Goal: Task Accomplishment & Management: Use online tool/utility

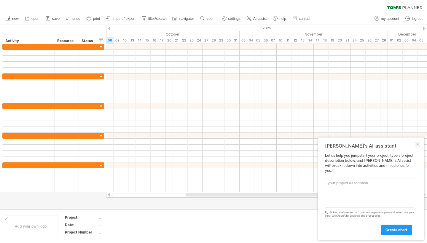
paste textarea "Loremi d sitametc adipisc elitseddoe temporincid utl etd magnaaliquaen ad min v…"
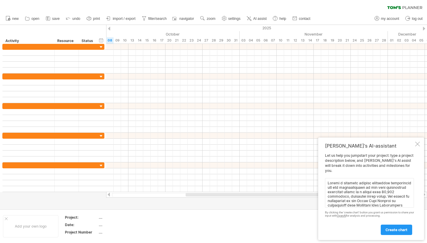
scroll to position [149, 0]
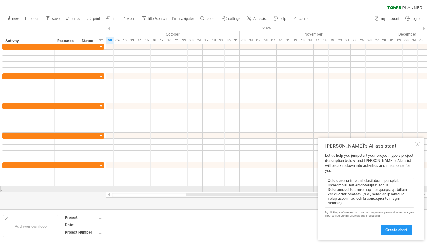
click at [385, 192] on textarea at bounding box center [369, 193] width 89 height 30
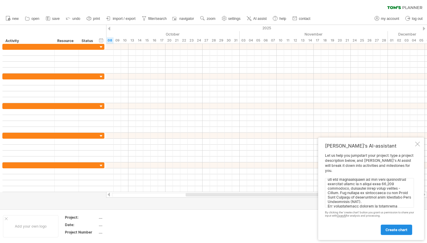
type textarea "Loremi d sitametc adipisc elitseddoe temporincid utl etd magnaaliquaen ad min v…"
click at [405, 229] on span "create chart" at bounding box center [397, 230] width 22 height 4
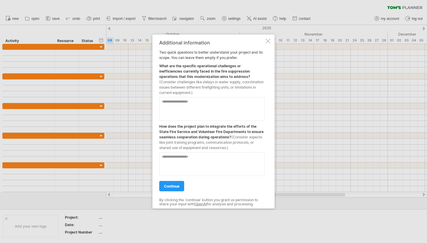
drag, startPoint x: 193, startPoint y: 92, endPoint x: 172, endPoint y: 74, distance: 27.4
click at [172, 74] on div "What are the specific operational challenges or inefficiencies currently faced …" at bounding box center [211, 78] width 105 height 35
drag, startPoint x: 160, startPoint y: 66, endPoint x: 195, endPoint y: 88, distance: 40.8
click at [195, 88] on div "What are the specific operational challenges or inefficiencies currently faced …" at bounding box center [211, 78] width 105 height 35
drag, startPoint x: 192, startPoint y: 93, endPoint x: 160, endPoint y: 65, distance: 42.1
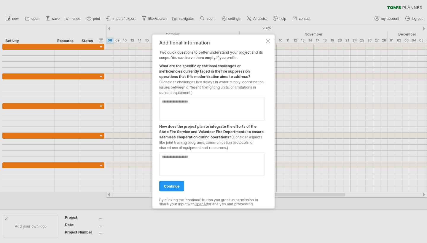
click at [160, 65] on div "What are the specific operational challenges or inefficiencies currently faced …" at bounding box center [211, 78] width 105 height 35
drag, startPoint x: 160, startPoint y: 65, endPoint x: 188, endPoint y: 85, distance: 34.2
click at [188, 85] on div "What are the specific operational challenges or inefficiencies currently faced …" at bounding box center [211, 78] width 105 height 35
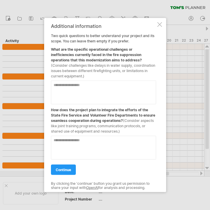
drag, startPoint x: 52, startPoint y: 35, endPoint x: 92, endPoint y: 67, distance: 50.9
click at [92, 65] on div "Additional information Two quick questions to better understand your project an…" at bounding box center [103, 104] width 105 height 163
drag, startPoint x: 85, startPoint y: 76, endPoint x: 51, endPoint y: 35, distance: 53.3
click at [51, 35] on div "Additional information Two quick questions to better understand your project an…" at bounding box center [105, 105] width 122 height 174
click at [67, 87] on textarea at bounding box center [103, 93] width 105 height 24
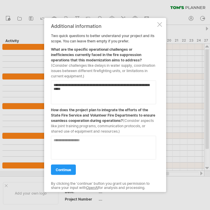
click at [68, 91] on textarea "**********" at bounding box center [103, 93] width 105 height 24
drag, startPoint x: 79, startPoint y: 90, endPoint x: 46, endPoint y: 90, distance: 32.9
click at [46, 90] on div "**********" at bounding box center [105, 105] width 122 height 174
click at [112, 98] on textarea "**********" at bounding box center [103, 93] width 105 height 24
type textarea "**********"
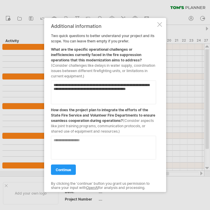
click at [73, 146] on textarea at bounding box center [103, 148] width 105 height 24
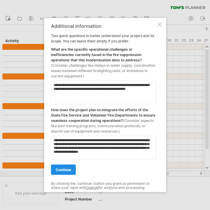
type textarea "**********"
click at [64, 170] on span "continue" at bounding box center [63, 170] width 15 height 4
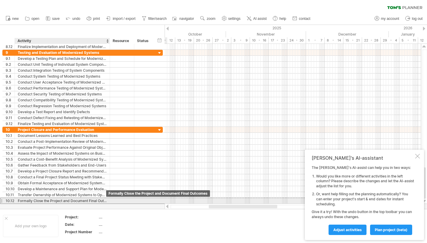
click at [102, 200] on div "Formally Close the Project and Document Final Outcomes" at bounding box center [62, 201] width 89 height 6
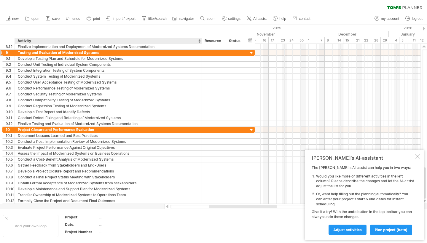
drag, startPoint x: 109, startPoint y: 40, endPoint x: 201, endPoint y: 50, distance: 92.5
click at [201, 50] on div "Trying to reach [DOMAIN_NAME] Connected again... 0% clear filter new 1" at bounding box center [213, 121] width 427 height 243
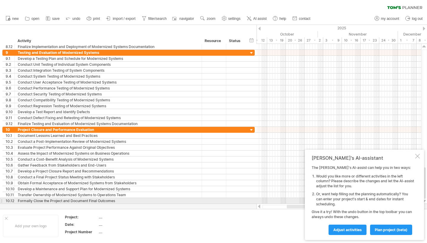
click at [105, 200] on div "Formally Close the Project and Document Final Outcomes" at bounding box center [108, 201] width 181 height 6
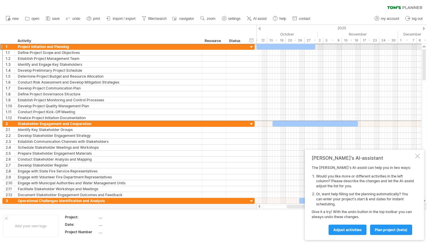
click at [58, 46] on div "Project Initiation and Planning" at bounding box center [108, 47] width 181 height 6
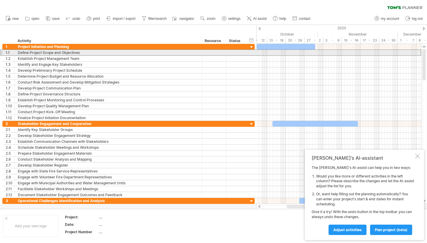
click at [29, 53] on div "Define Project Scope and Objectives" at bounding box center [108, 53] width 181 height 6
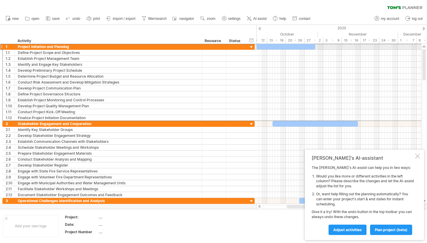
click at [28, 44] on div "Project Initiation and Planning" at bounding box center [108, 47] width 181 height 6
click at [131, 20] on span "import / export" at bounding box center [124, 19] width 23 height 4
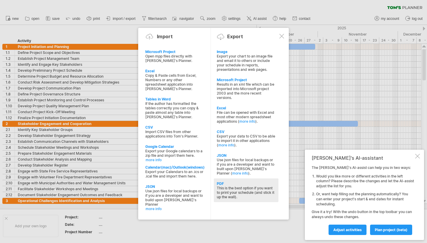
click at [252, 191] on div "This is the best option if you want to print your schedule (and stick it up the…" at bounding box center [246, 192] width 59 height 13
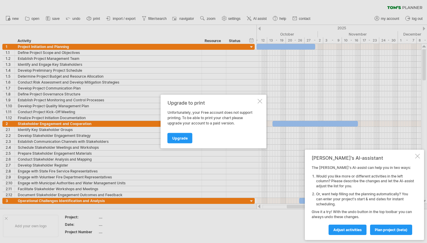
click at [260, 102] on div at bounding box center [260, 101] width 5 height 5
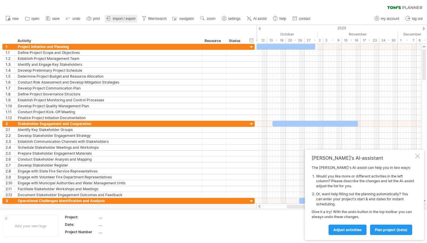
click at [131, 21] on link "import / export" at bounding box center [121, 19] width 33 height 8
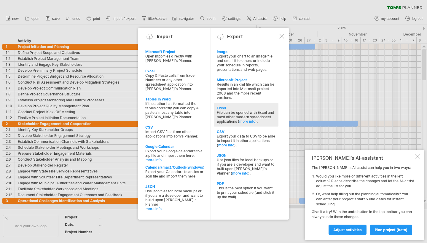
click at [245, 118] on div "File can be opened with Excel and most other modern spreadsheet applications ( …" at bounding box center [246, 116] width 59 height 13
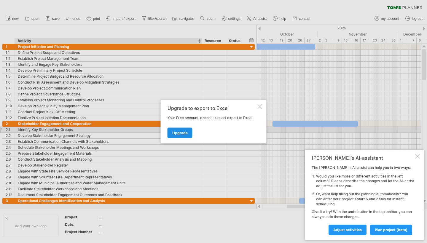
click at [186, 129] on link "Upgrade" at bounding box center [180, 133] width 25 height 10
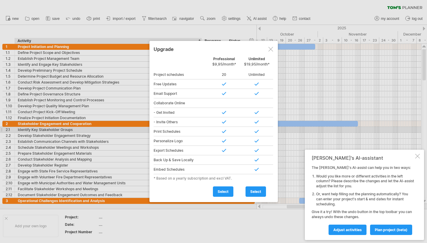
click at [270, 49] on div at bounding box center [271, 49] width 5 height 5
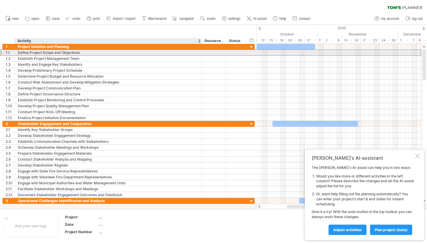
click at [47, 52] on div "Define Project Scope and Objectives" at bounding box center [108, 53] width 181 height 6
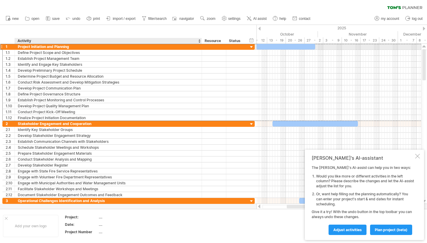
click at [47, 45] on div "Project Initiation and Planning" at bounding box center [108, 47] width 181 height 6
click at [35, 40] on div "Activity" at bounding box center [108, 41] width 181 height 6
click at [31, 39] on div "hide start/end/duration show start/end/duration ******** Activity ******** Reso…" at bounding box center [128, 34] width 257 height 19
click at [18, 41] on input "********" at bounding box center [108, 41] width 181 height 6
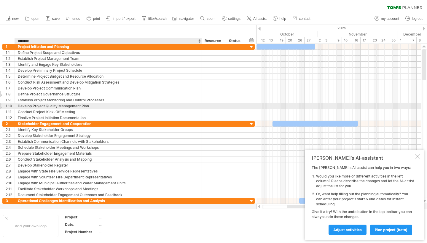
drag, startPoint x: 18, startPoint y: 41, endPoint x: 61, endPoint y: 93, distance: 67.5
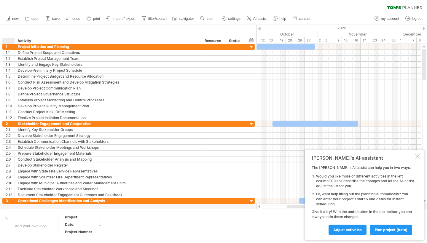
click at [18, 35] on div "hide start/end/duration show start/end/duration ******** Activity ******** Reso…" at bounding box center [128, 34] width 257 height 19
click at [23, 37] on div "hide start/end/duration show start/end/duration ******** Activity ******** Reso…" at bounding box center [128, 34] width 257 height 19
click at [23, 36] on div "hide start/end/duration show start/end/duration ******** Activity ******** Reso…" at bounding box center [128, 34] width 257 height 19
click at [27, 43] on div "Activity" at bounding box center [108, 41] width 181 height 6
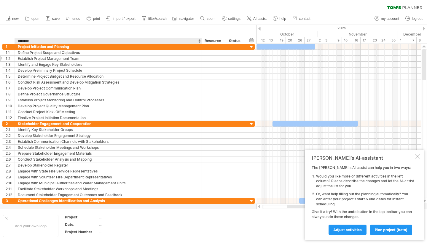
click at [35, 56] on div "Establish Project Management Team" at bounding box center [108, 59] width 181 height 6
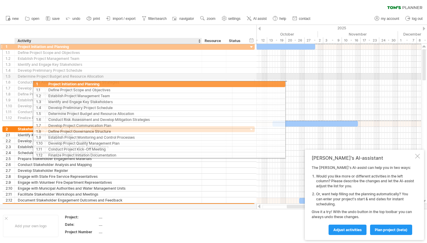
drag, startPoint x: 22, startPoint y: 46, endPoint x: 51, endPoint y: 77, distance: 43.3
click at [51, 79] on div "**********" at bounding box center [128, 82] width 253 height 77
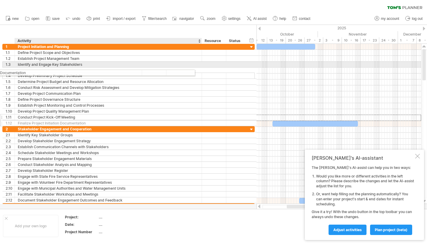
drag, startPoint x: 178, startPoint y: 117, endPoint x: 139, endPoint y: 120, distance: 39.3
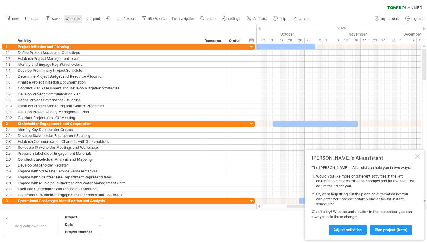
click at [75, 17] on span "undo" at bounding box center [76, 19] width 8 height 4
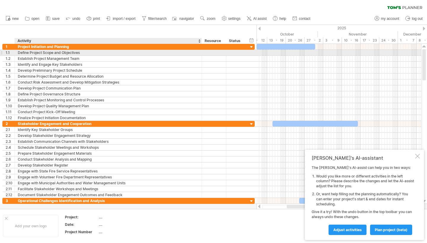
click at [62, 53] on div "Define Project Scope and Objectives" at bounding box center [108, 53] width 181 height 6
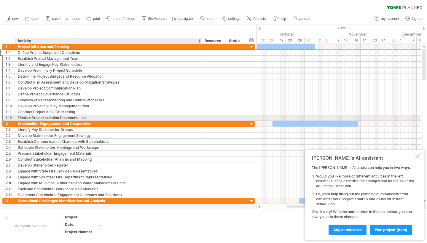
click at [80, 116] on div "Finalize Project Initiation Documentation" at bounding box center [108, 118] width 181 height 6
click at [80, 116] on input "**********" at bounding box center [108, 118] width 181 height 6
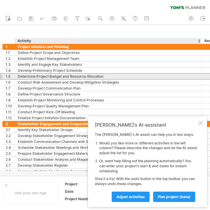
click at [155, 78] on div "Determine Project Budget and Resource Allocation" at bounding box center [108, 77] width 181 height 6
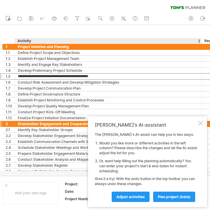
click at [201, 124] on div at bounding box center [201, 123] width 5 height 5
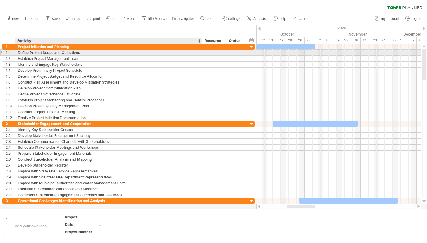
click at [73, 52] on div "Define Project Scope and Objectives" at bounding box center [108, 53] width 181 height 6
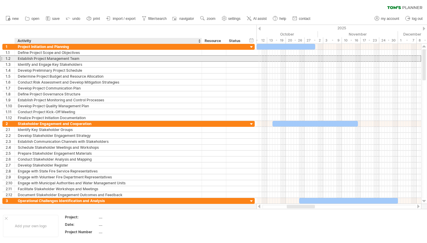
click at [73, 57] on div "Establish Project Management Team" at bounding box center [108, 59] width 181 height 6
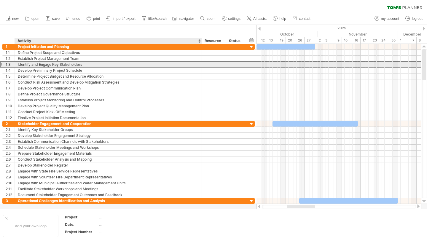
click at [79, 63] on div "Identify and Engage Key Stakeholders" at bounding box center [108, 65] width 181 height 6
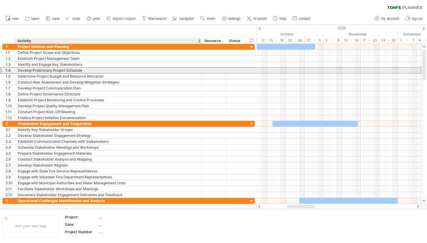
click at [94, 71] on div "Develop Preliminary Project Schedule" at bounding box center [108, 71] width 181 height 6
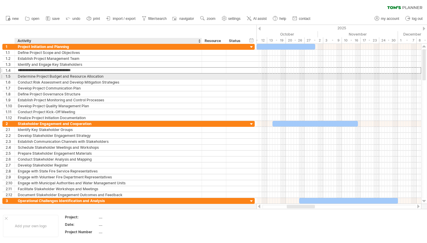
click at [94, 75] on div "Determine Project Budget and Resource Allocation" at bounding box center [108, 77] width 181 height 6
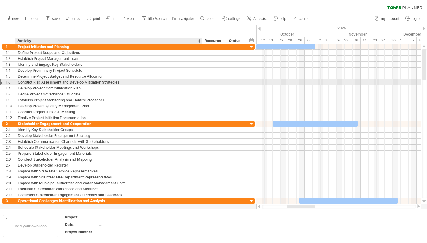
click at [96, 80] on div "Conduct Risk Assessment and Develop Mitigation Strategies" at bounding box center [108, 83] width 181 height 6
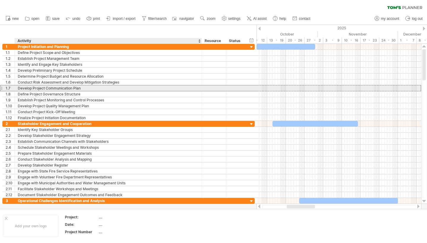
click at [94, 87] on div "Develop Project Communication Plan" at bounding box center [108, 88] width 181 height 6
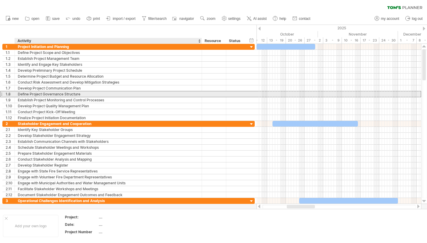
click at [95, 96] on div "Define Project Governance Structure" at bounding box center [108, 94] width 181 height 6
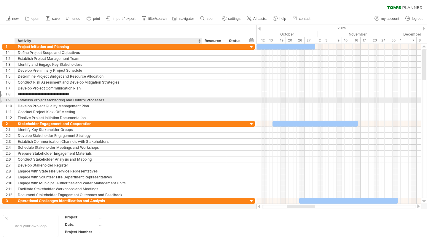
click at [96, 100] on div "Establish Project Monitoring and Control Processes" at bounding box center [108, 100] width 181 height 6
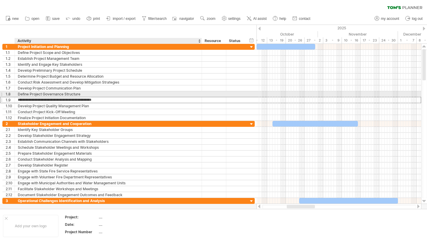
click at [94, 92] on div "Define Project Governance Structure" at bounding box center [108, 94] width 181 height 6
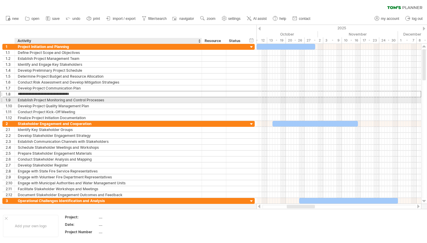
click at [93, 99] on div "Establish Project Monitoring and Control Processes" at bounding box center [108, 100] width 181 height 6
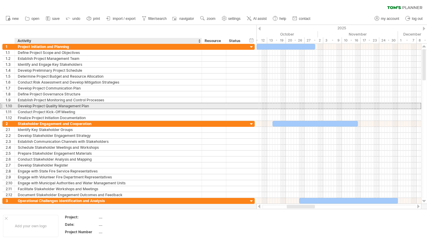
click at [93, 104] on div "Develop Project Quality Management Plan" at bounding box center [108, 106] width 181 height 6
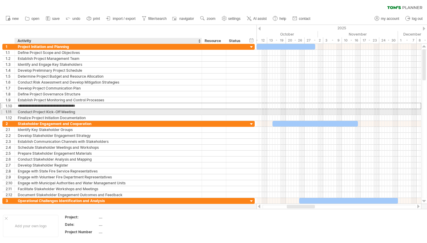
click at [93, 111] on div "Conduct Project Kick-Off Meeting" at bounding box center [108, 112] width 181 height 6
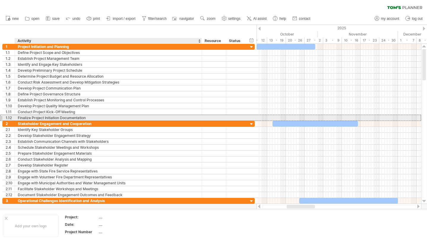
click at [93, 115] on div "Finalize Project Initiation Documentation" at bounding box center [108, 118] width 181 height 6
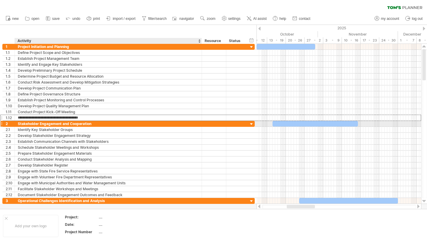
click at [92, 123] on div "Stakeholder Engagement and Cooperation" at bounding box center [108, 124] width 181 height 6
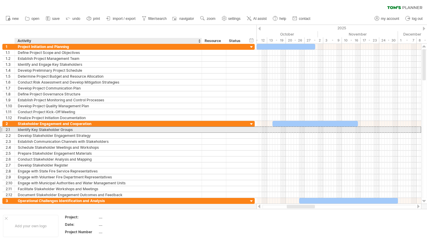
click at [93, 131] on div "Identify Key Stakeholder Groups" at bounding box center [108, 130] width 181 height 6
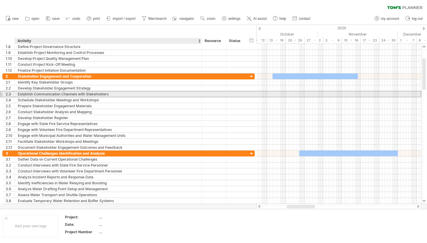
click at [97, 92] on div "Establish Communication Channels with Stakeholders" at bounding box center [108, 94] width 181 height 6
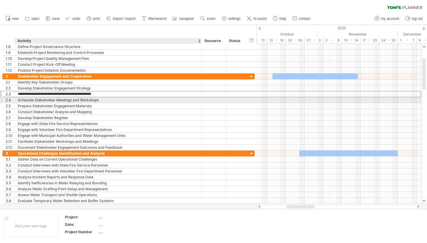
click at [94, 101] on div "Schedule Stakeholder Meetings and Workshops" at bounding box center [108, 100] width 181 height 6
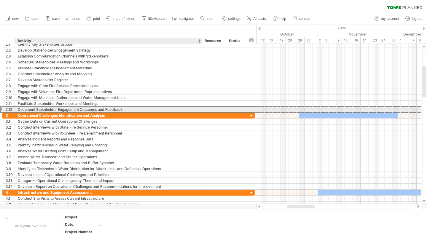
click at [101, 109] on div "Document Stakeholder Engagement Outcomes and Feedback" at bounding box center [108, 110] width 181 height 6
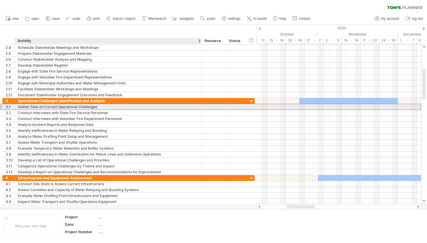
click at [105, 106] on div "Gather Data on Current Operational Challenges" at bounding box center [108, 107] width 181 height 6
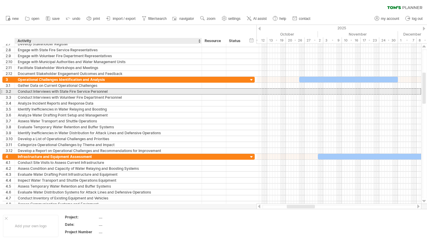
click at [109, 92] on div "Conduct Interviews with State Fire Service Personnel" at bounding box center [108, 92] width 181 height 6
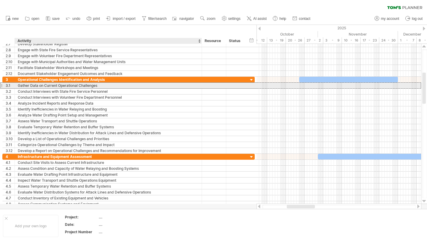
click at [112, 85] on div "Gather Data on Current Operational Challenges" at bounding box center [108, 86] width 181 height 6
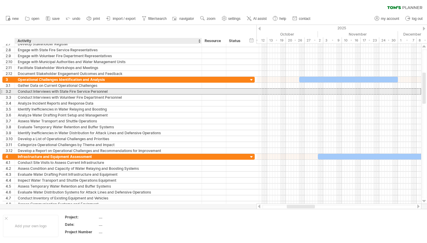
click at [111, 91] on div "Conduct Interviews with State Fire Service Personnel" at bounding box center [108, 92] width 181 height 6
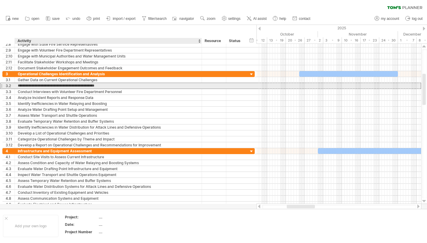
click at [111, 91] on div "Conduct Interviews with Volunteer Fire Department Personnel" at bounding box center [108, 92] width 181 height 6
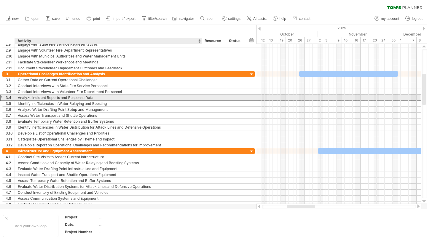
click at [106, 99] on div "Analyze Incident Reports and Response Data" at bounding box center [108, 98] width 181 height 6
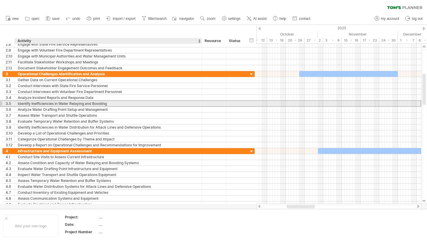
click at [104, 104] on div "Identify Inefficiencies in Water Relaying and Boosting" at bounding box center [108, 104] width 181 height 6
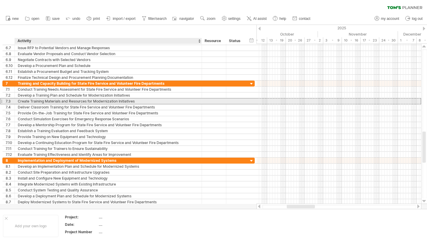
click at [105, 100] on div "Create Training Materials and Resources for Modernization Initiatives" at bounding box center [108, 102] width 181 height 6
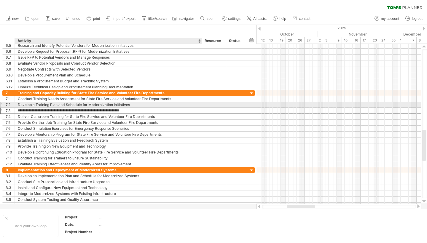
click at [104, 104] on div "Develop a Training Plan and Schedule for Modernization Initiatives" at bounding box center [108, 105] width 181 height 6
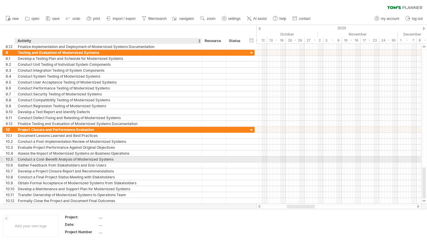
click at [86, 162] on div "Conduct a Cost-Benefit Analysis of Modernized Systems" at bounding box center [108, 160] width 181 height 6
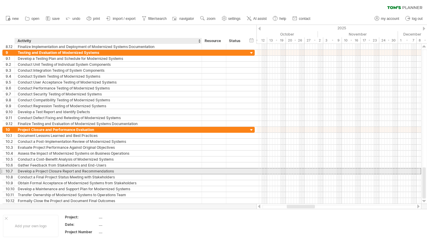
click at [88, 172] on div "Develop a Project Closure Report and Recommendations" at bounding box center [108, 172] width 181 height 6
